Goal: Information Seeking & Learning: Learn about a topic

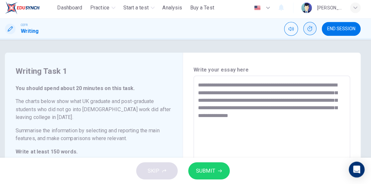
click at [309, 28] on button "Show" at bounding box center [310, 30] width 13 height 13
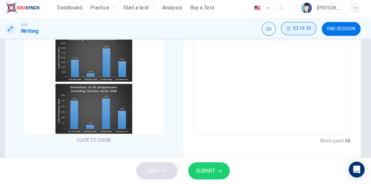
scroll to position [144, 0]
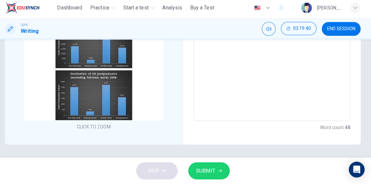
click at [347, 32] on span "END SESSION" at bounding box center [341, 31] width 28 height 5
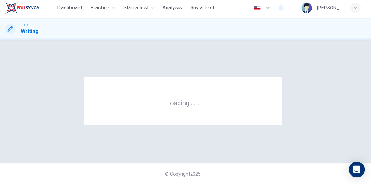
scroll to position [0, 0]
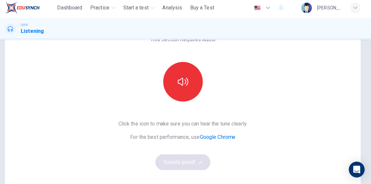
scroll to position [49, 0]
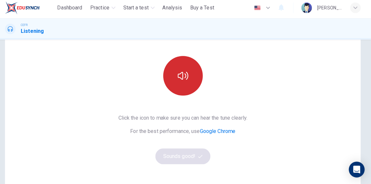
click at [185, 79] on icon "button" at bounding box center [185, 77] width 10 height 10
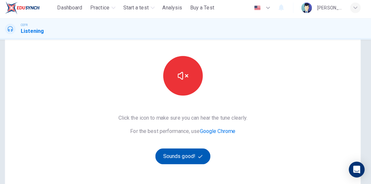
click at [189, 152] on button "Sounds good!" at bounding box center [185, 156] width 54 height 16
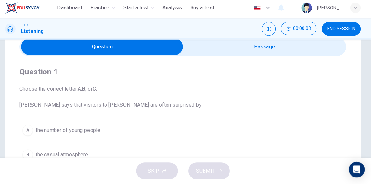
scroll to position [8, 0]
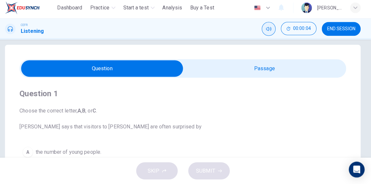
click at [270, 30] on icon "Mute" at bounding box center [269, 31] width 5 height 5
click at [268, 34] on button "Unmute" at bounding box center [270, 31] width 14 height 14
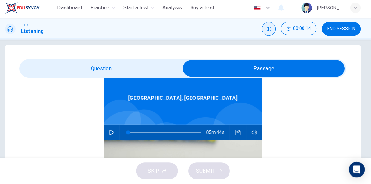
scroll to position [35, 0]
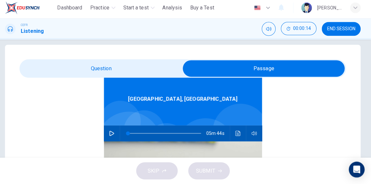
click at [113, 133] on icon "button" at bounding box center [115, 133] width 5 height 5
click at [236, 137] on button "Click to see the audio transcription" at bounding box center [239, 134] width 10 height 16
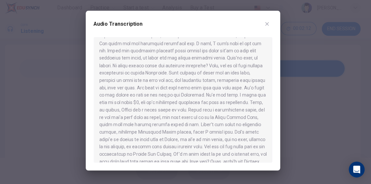
scroll to position [345, 0]
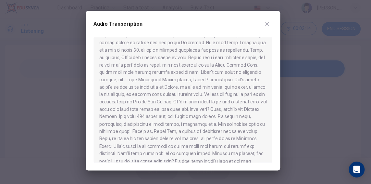
click at [272, 23] on button "button" at bounding box center [268, 26] width 10 height 10
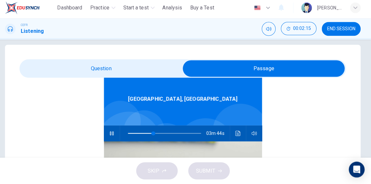
click at [273, 132] on div "Darwin, Australia 03m 44s" at bounding box center [185, 169] width 321 height 250
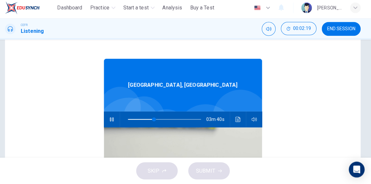
scroll to position [0, 0]
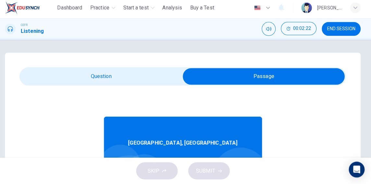
type input "**"
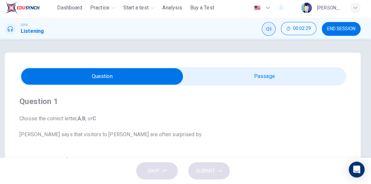
click at [271, 29] on icon "Mute" at bounding box center [269, 31] width 5 height 5
click at [203, 9] on span "Buy a Test" at bounding box center [205, 10] width 24 height 8
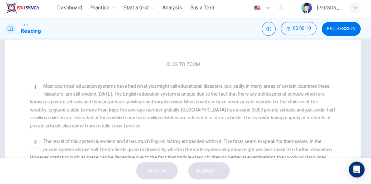
scroll to position [87, 0]
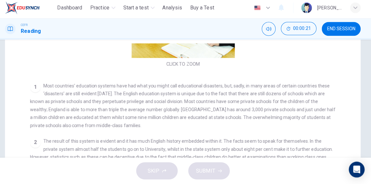
click at [340, 29] on span "END SESSION" at bounding box center [341, 31] width 28 height 5
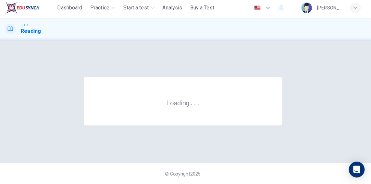
scroll to position [0, 0]
